Goal: Task Accomplishment & Management: Use online tool/utility

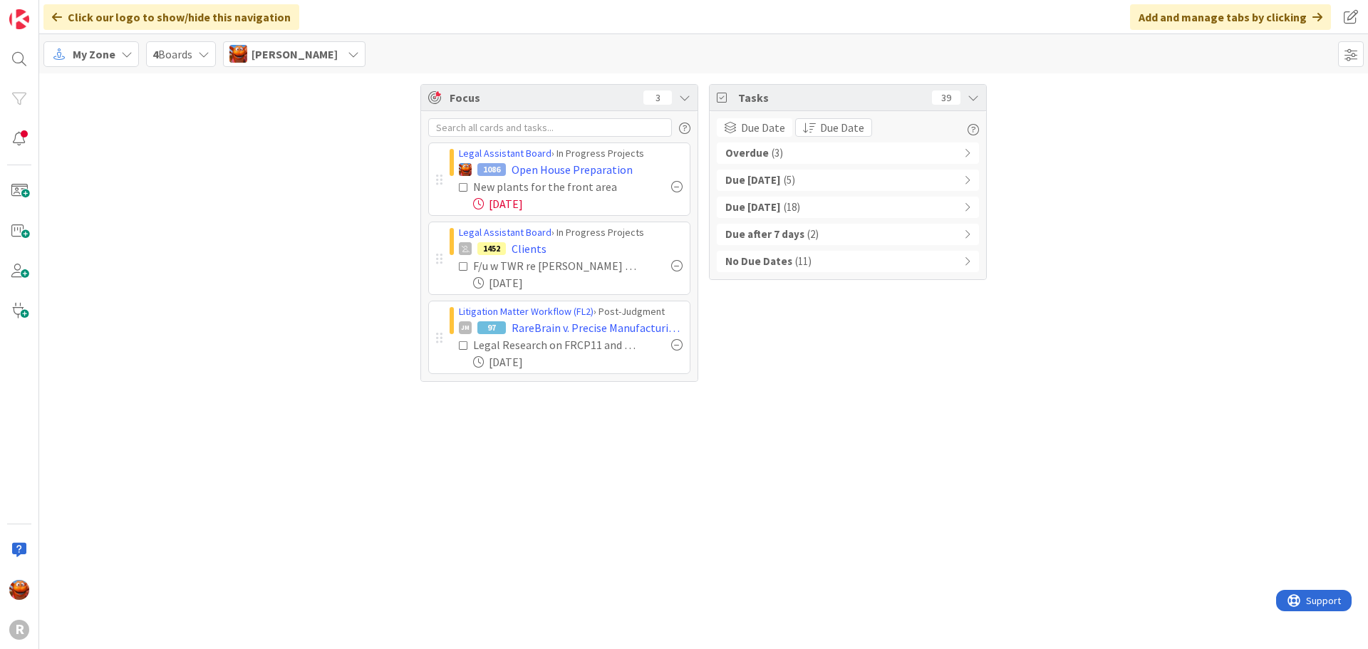
click at [91, 67] on div "My Zone 4 Boards [PERSON_NAME]" at bounding box center [703, 53] width 1328 height 39
click at [91, 49] on span "My Zone" at bounding box center [94, 54] width 43 height 17
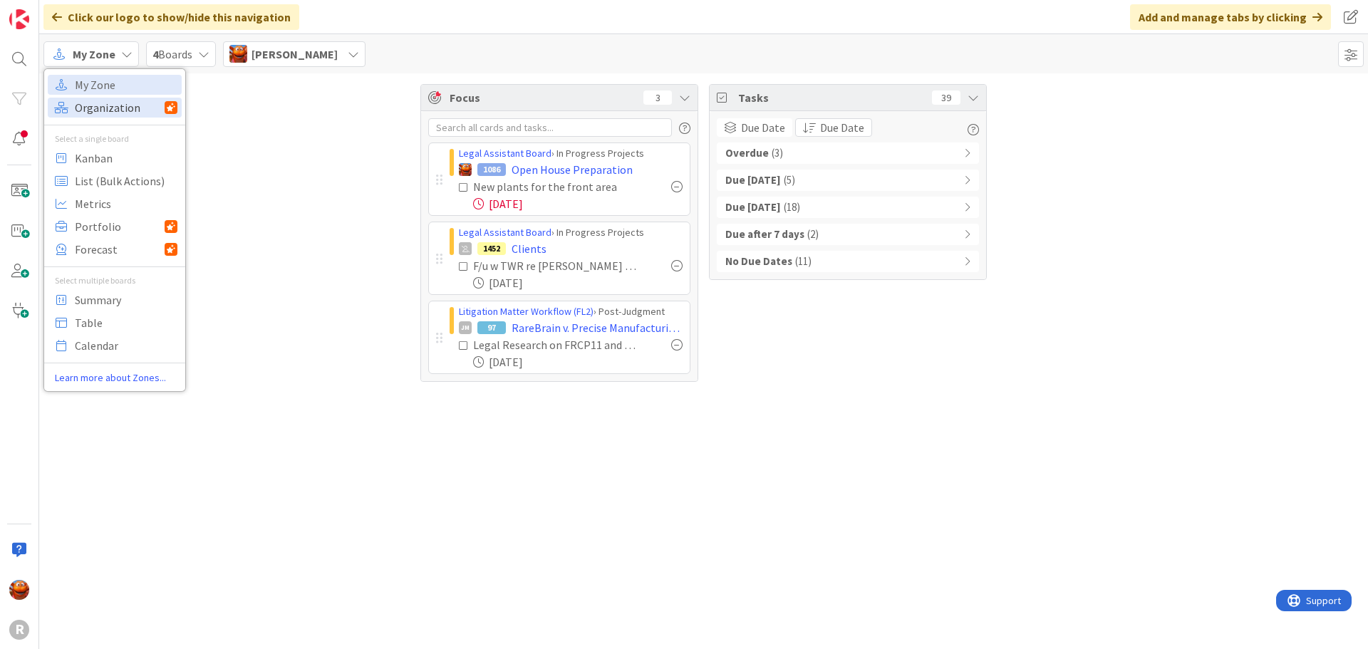
click at [91, 103] on span "Organization" at bounding box center [120, 107] width 90 height 21
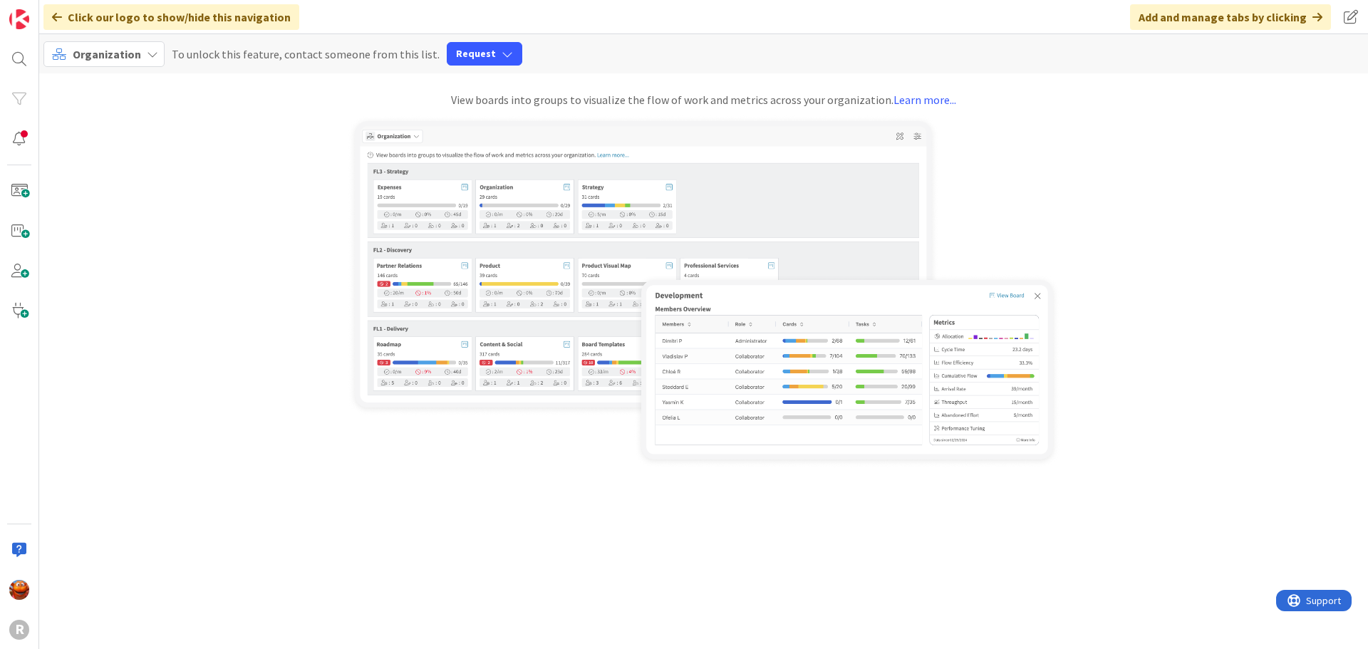
click at [84, 52] on span "Organization" at bounding box center [107, 54] width 68 height 14
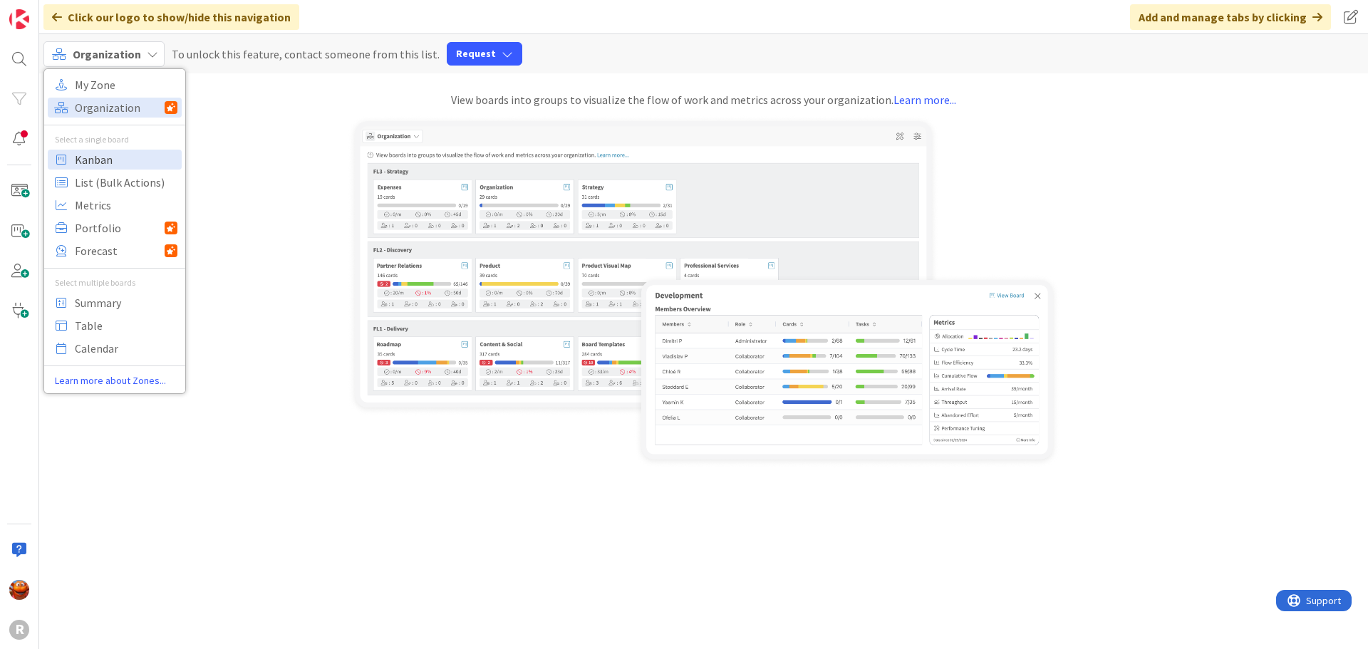
click at [87, 159] on span "Kanban" at bounding box center [126, 159] width 103 height 21
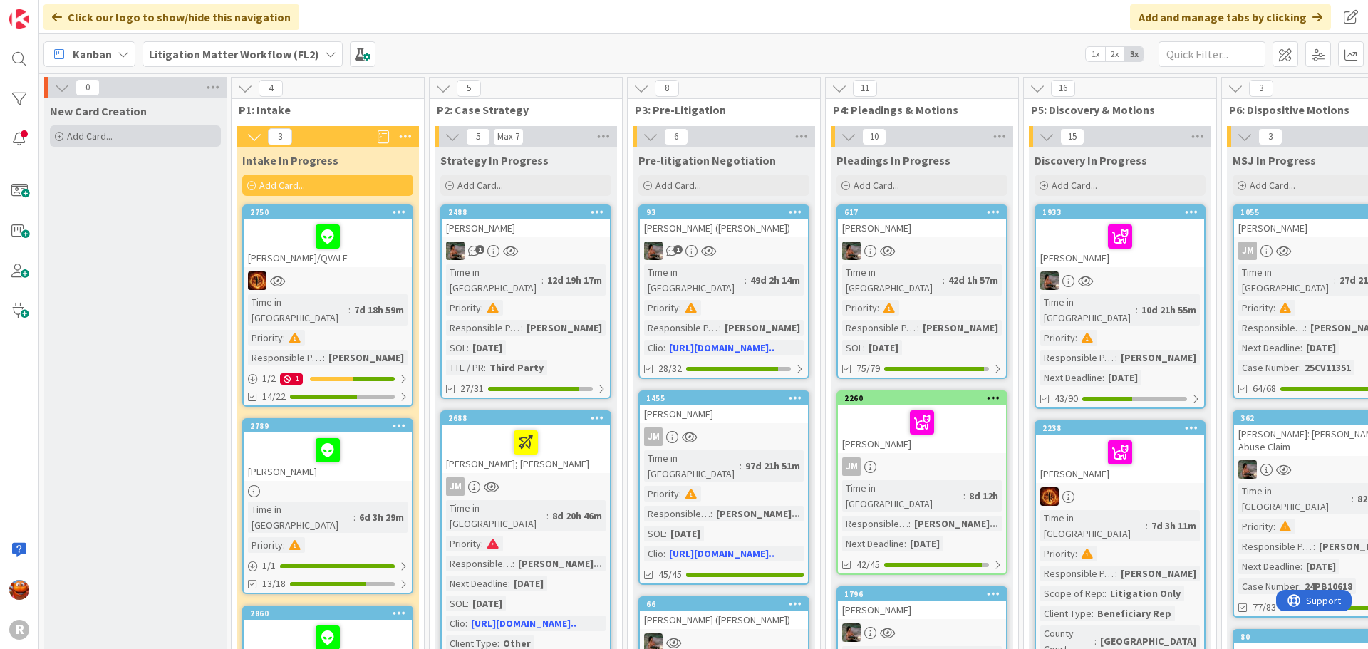
click at [103, 131] on span "Add Card..." at bounding box center [90, 136] width 46 height 13
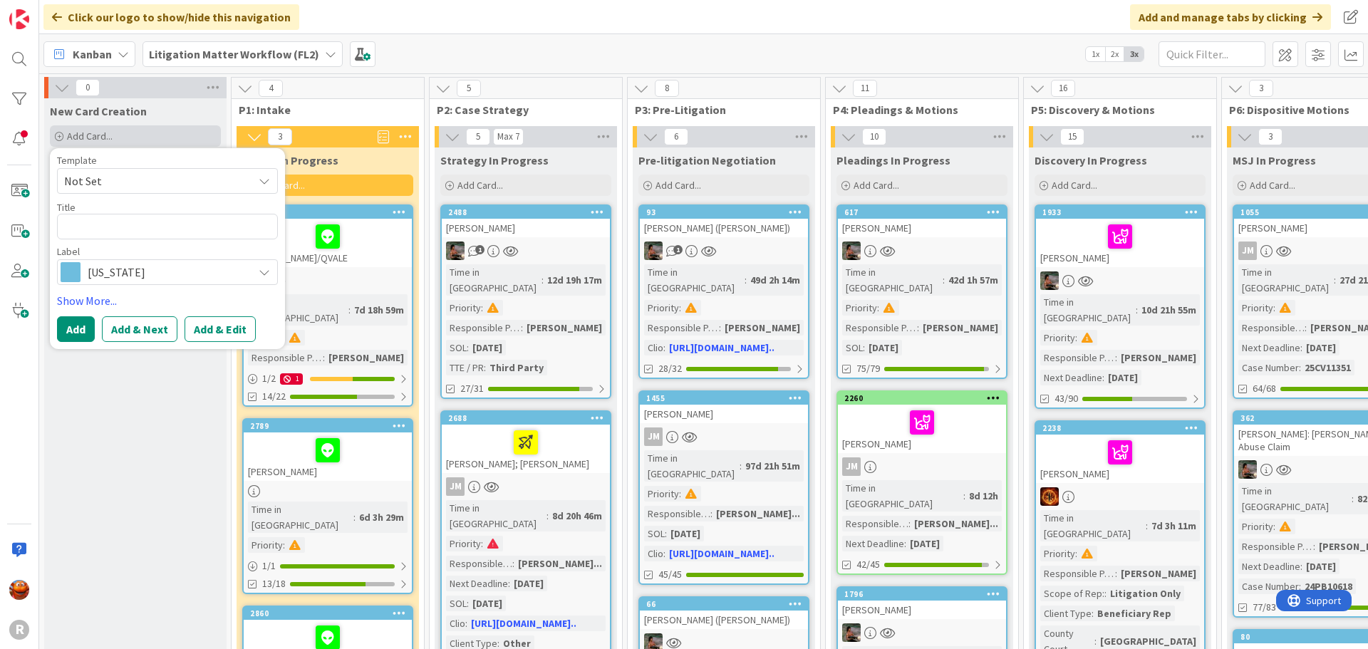
type textarea "x"
type textarea "L"
type textarea "x"
type textarea "LE"
type textarea "x"
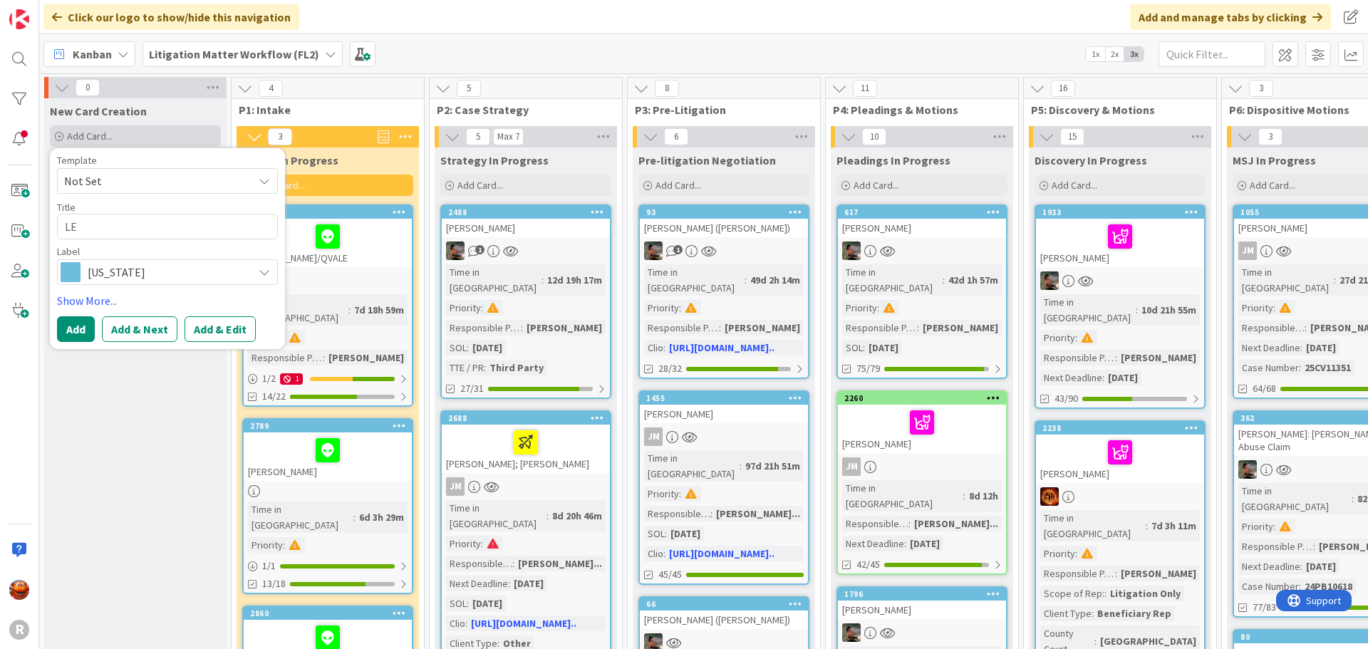
type textarea "[PERSON_NAME]"
type textarea "x"
type textarea "[PERSON_NAME]"
type textarea "x"
type textarea "[PERSON_NAME],"
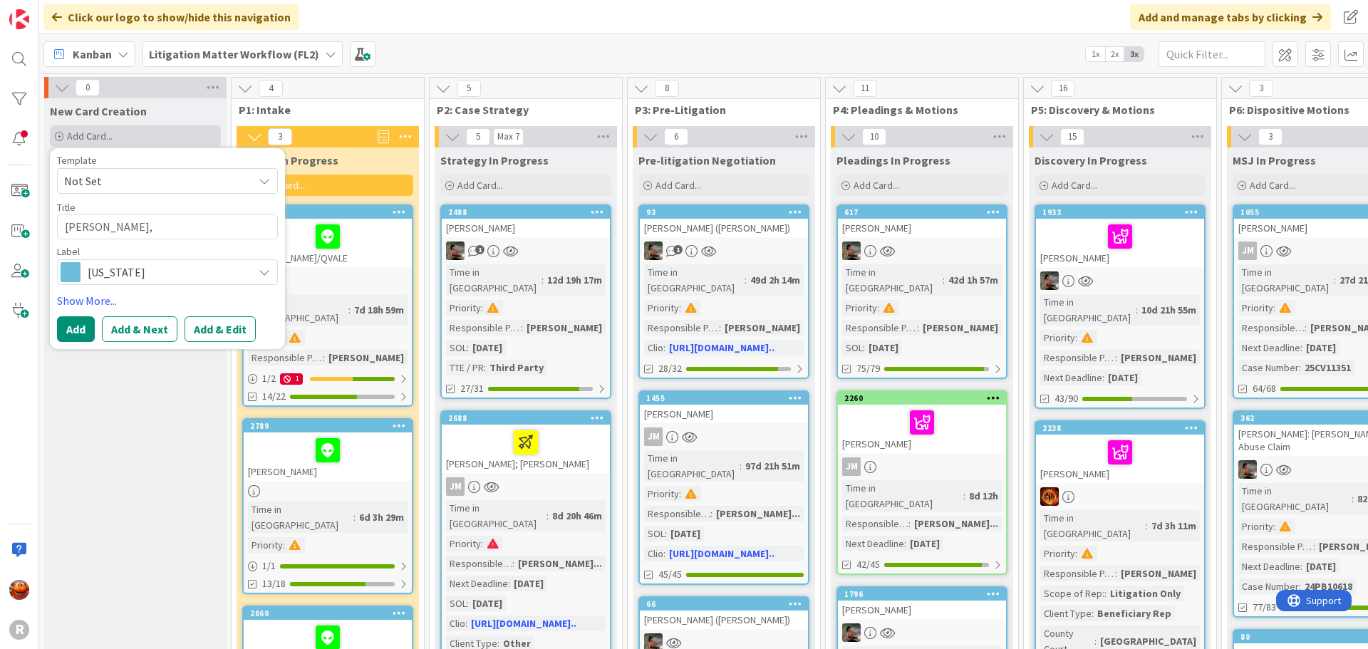
type textarea "x"
type textarea "[PERSON_NAME],"
type textarea "x"
type textarea "[PERSON_NAME], A"
type textarea "x"
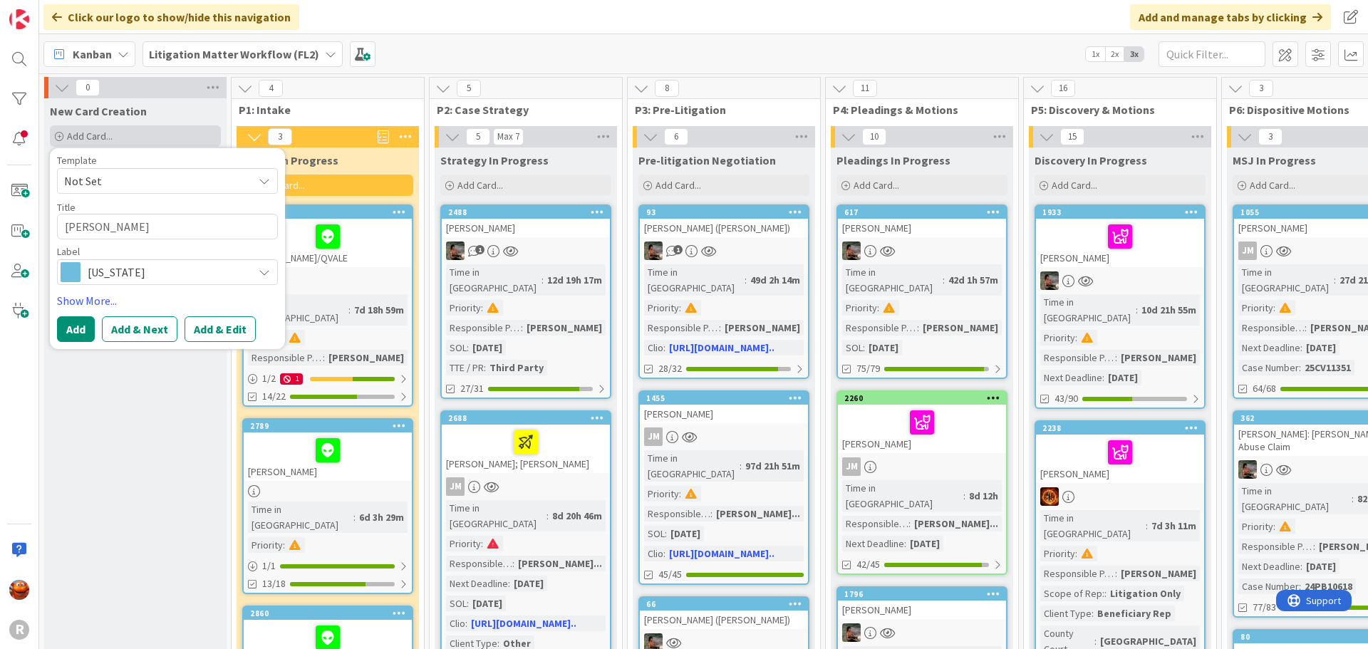
type textarea "[PERSON_NAME]"
type textarea "x"
type textarea "[PERSON_NAME]"
type textarea "x"
type textarea "[PERSON_NAME]"
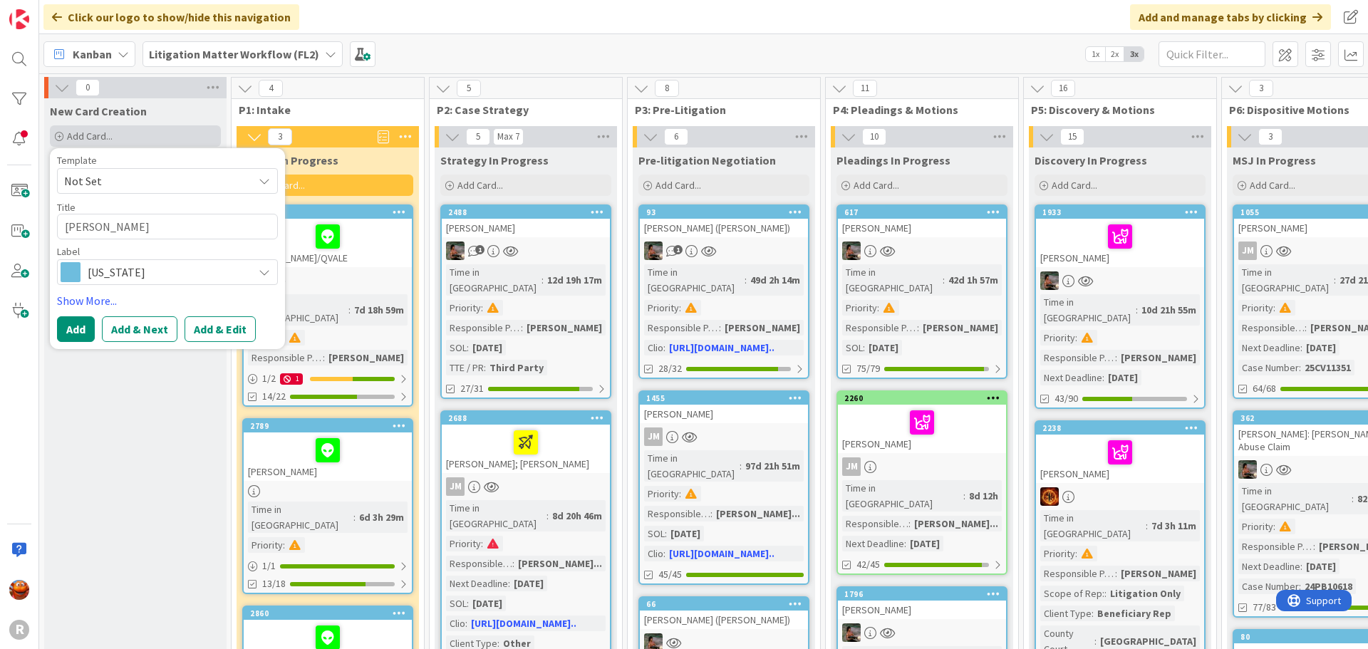
type textarea "x"
type textarea "[PERSON_NAME]"
